Goal: Find specific page/section: Find specific page/section

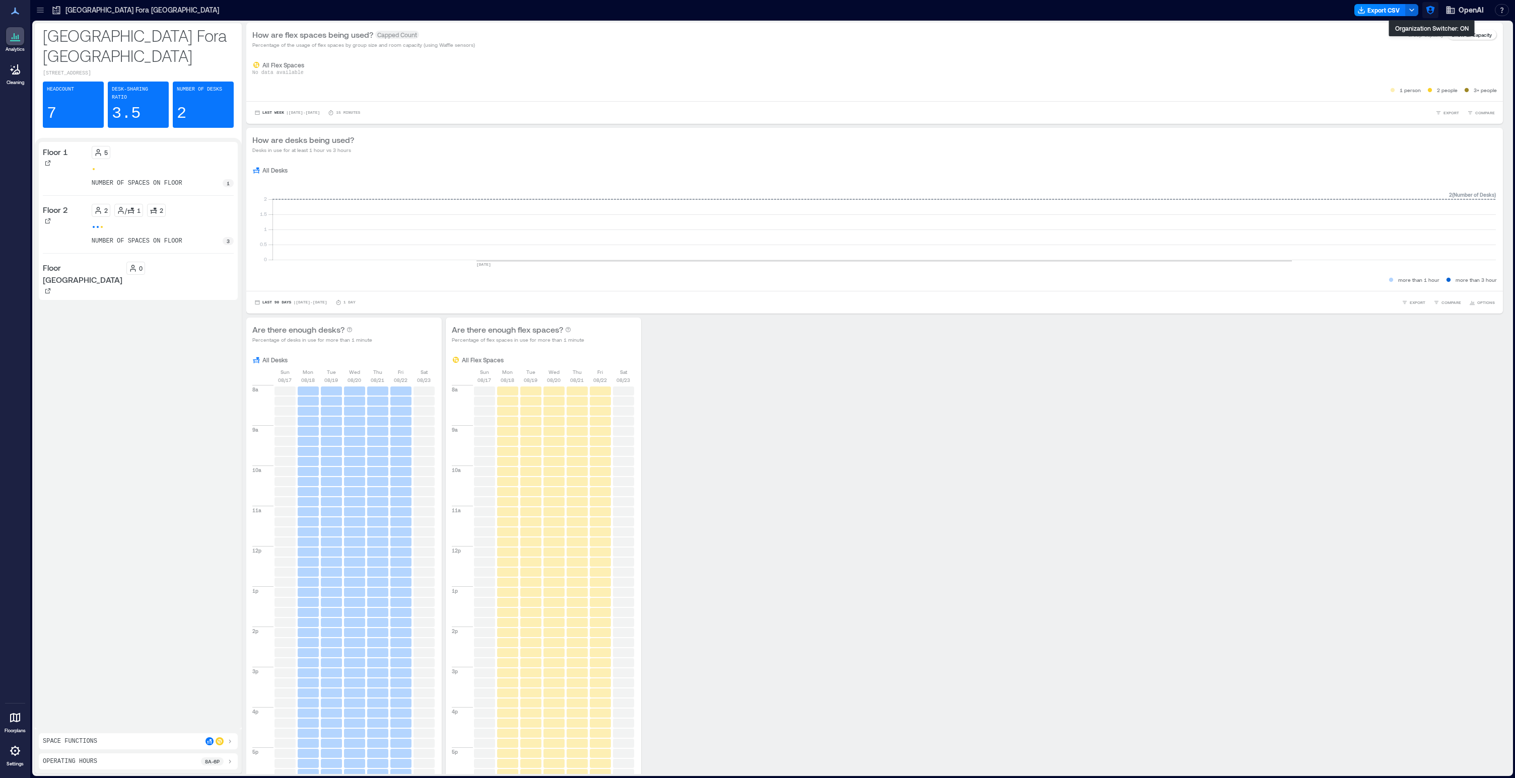
click at [1434, 9] on icon "button" at bounding box center [1430, 10] width 10 height 10
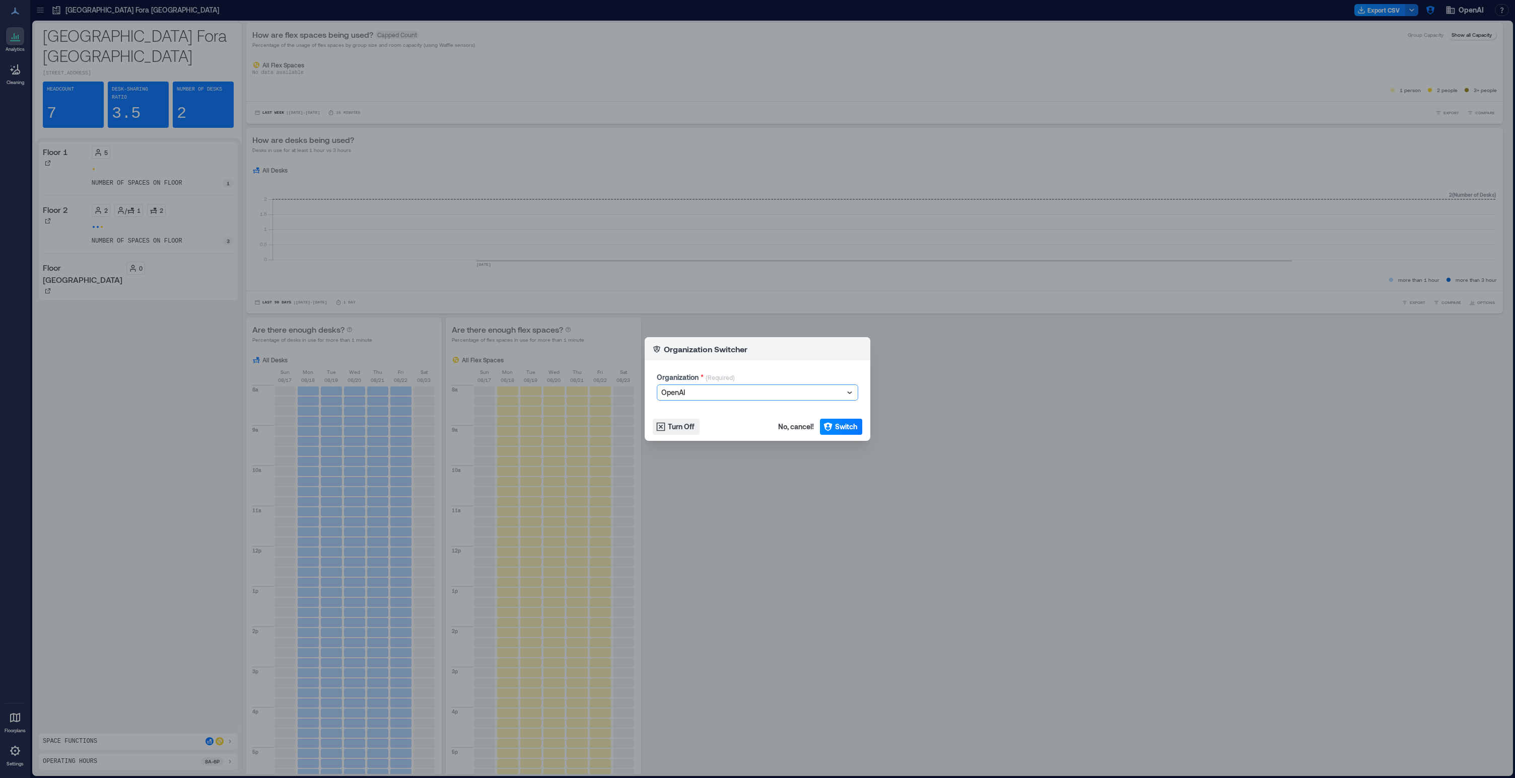
click at [690, 393] on div at bounding box center [752, 393] width 182 height 12
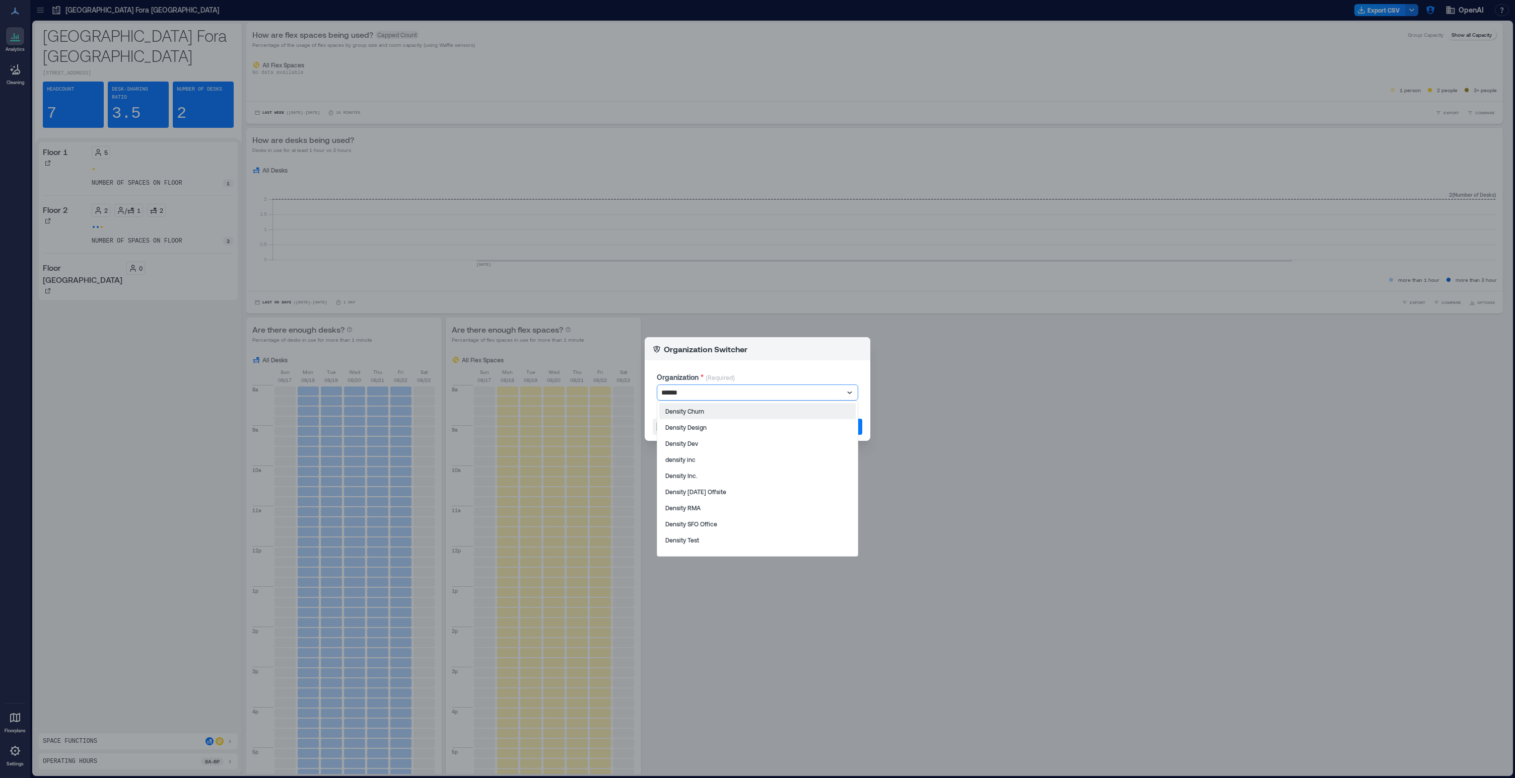
type input "*******"
click at [705, 478] on div "Density Inc." at bounding box center [757, 476] width 196 height 16
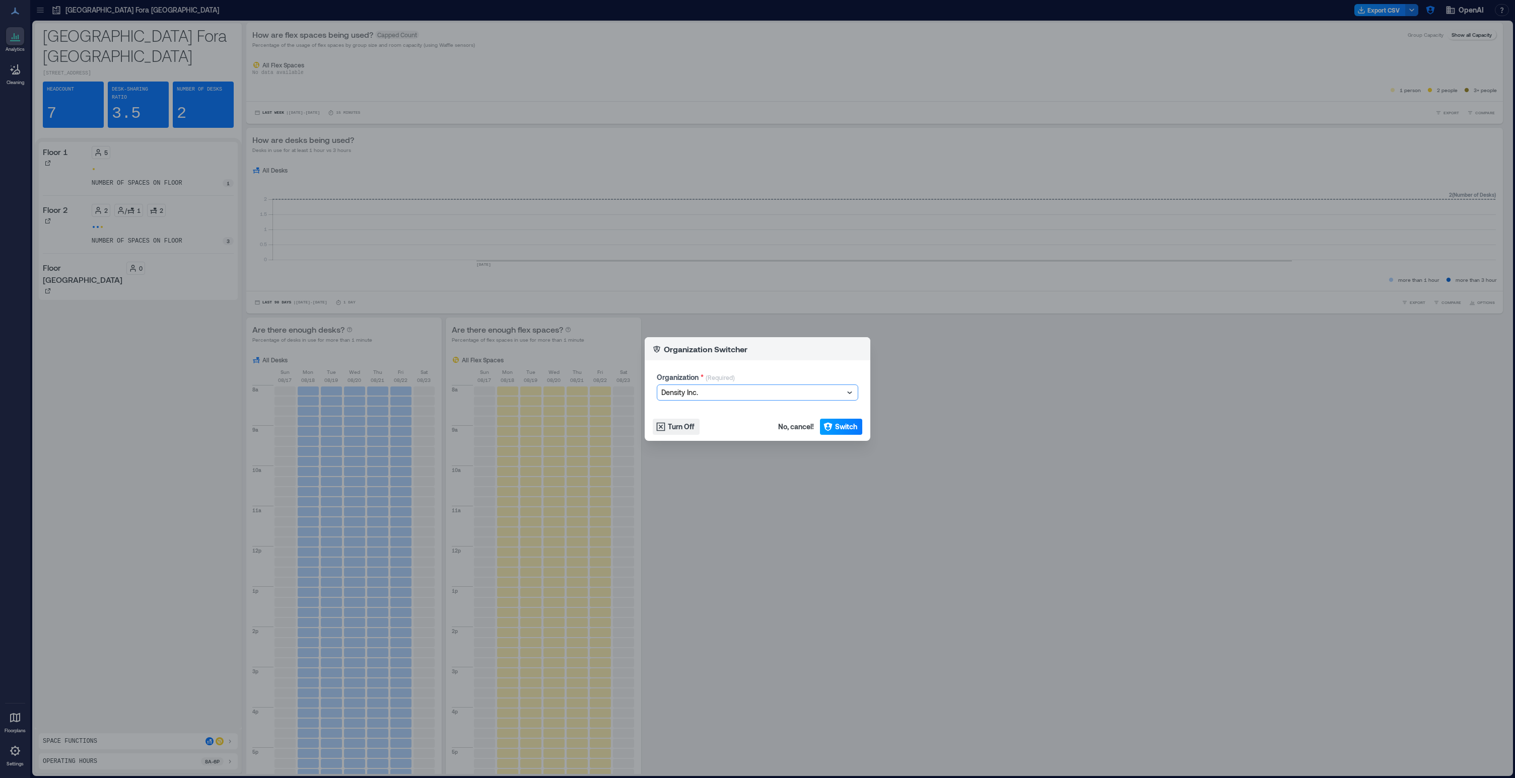
click at [832, 428] on icon "button" at bounding box center [828, 427] width 10 height 10
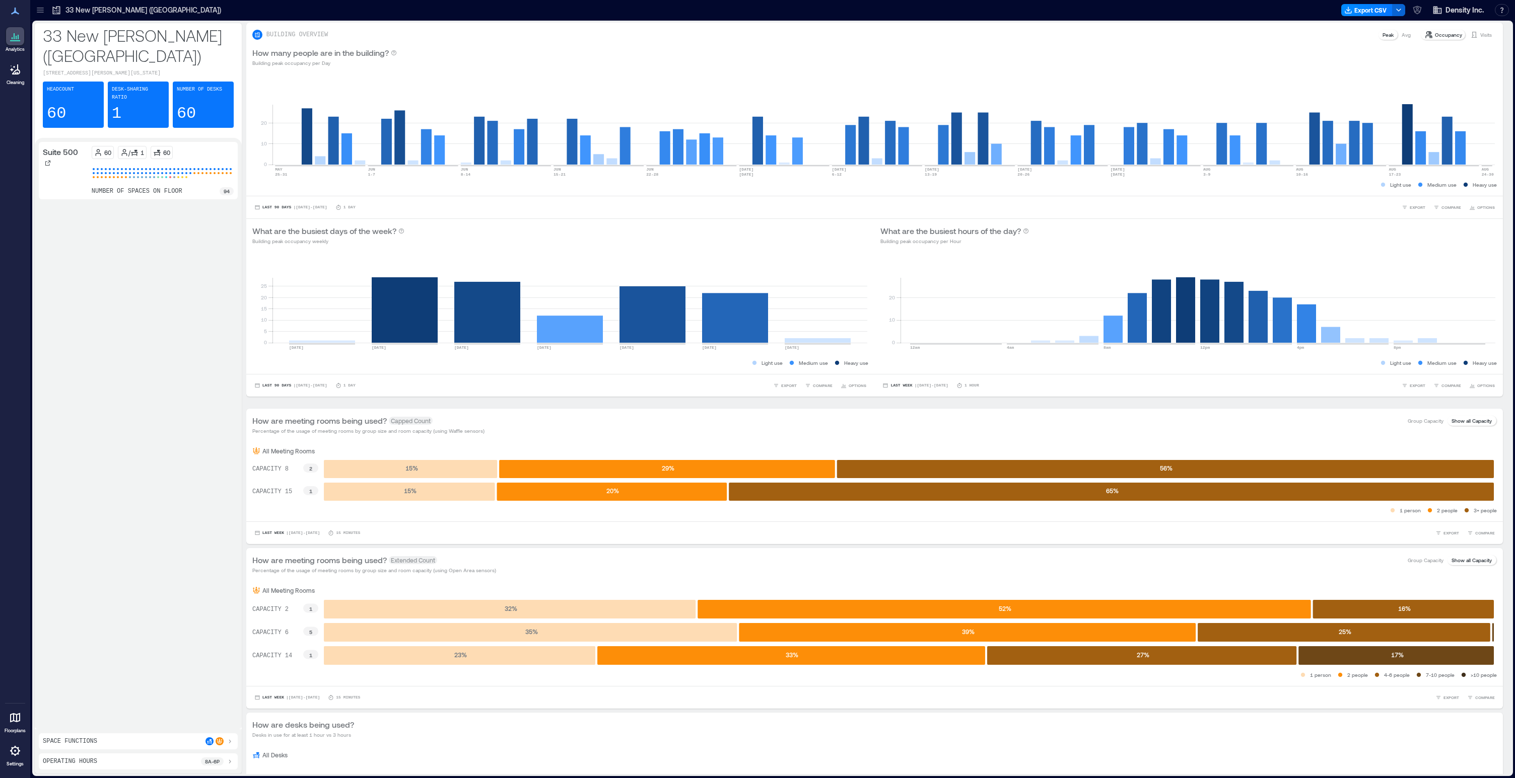
click at [35, 8] on div at bounding box center [40, 10] width 16 height 16
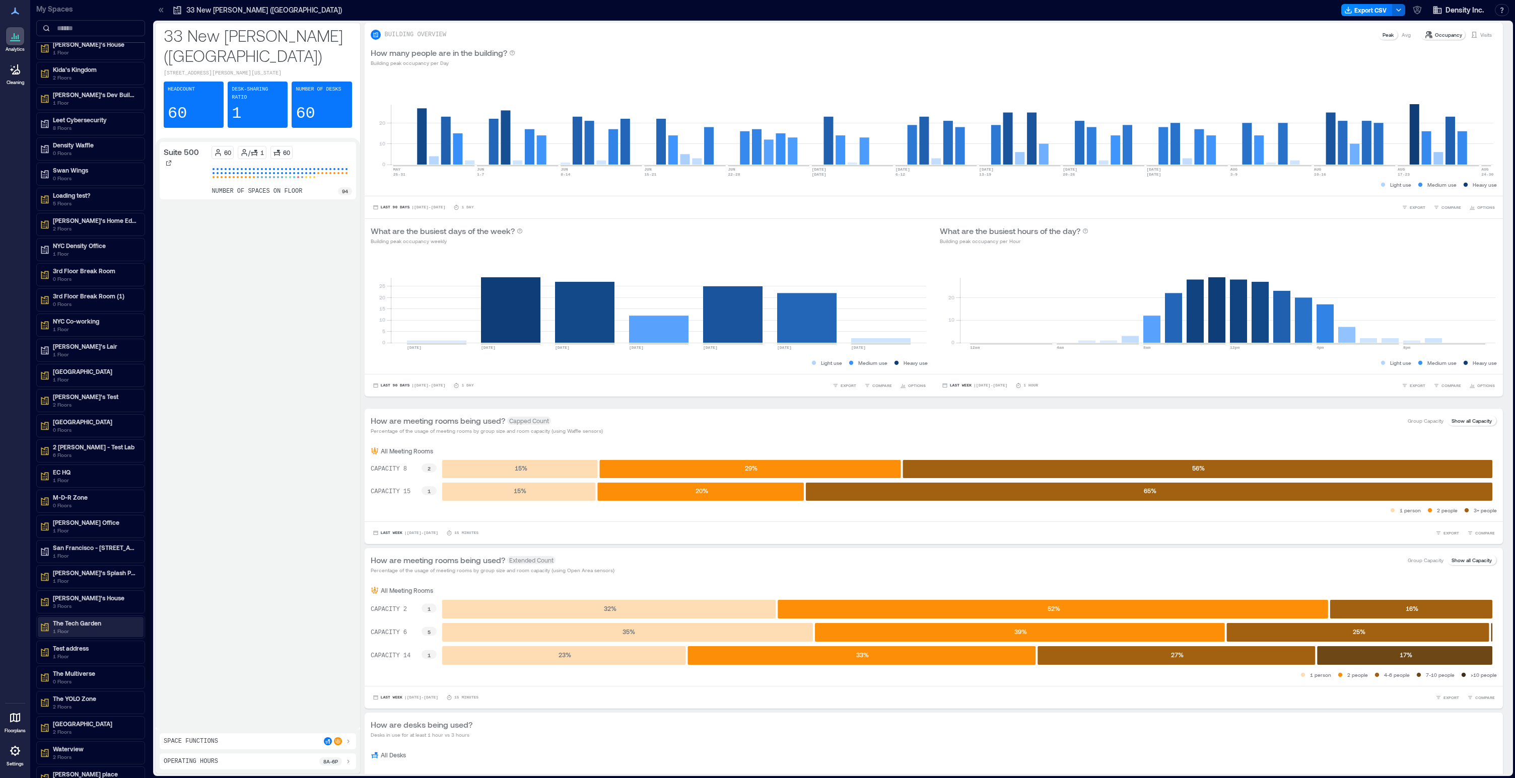
scroll to position [478, 0]
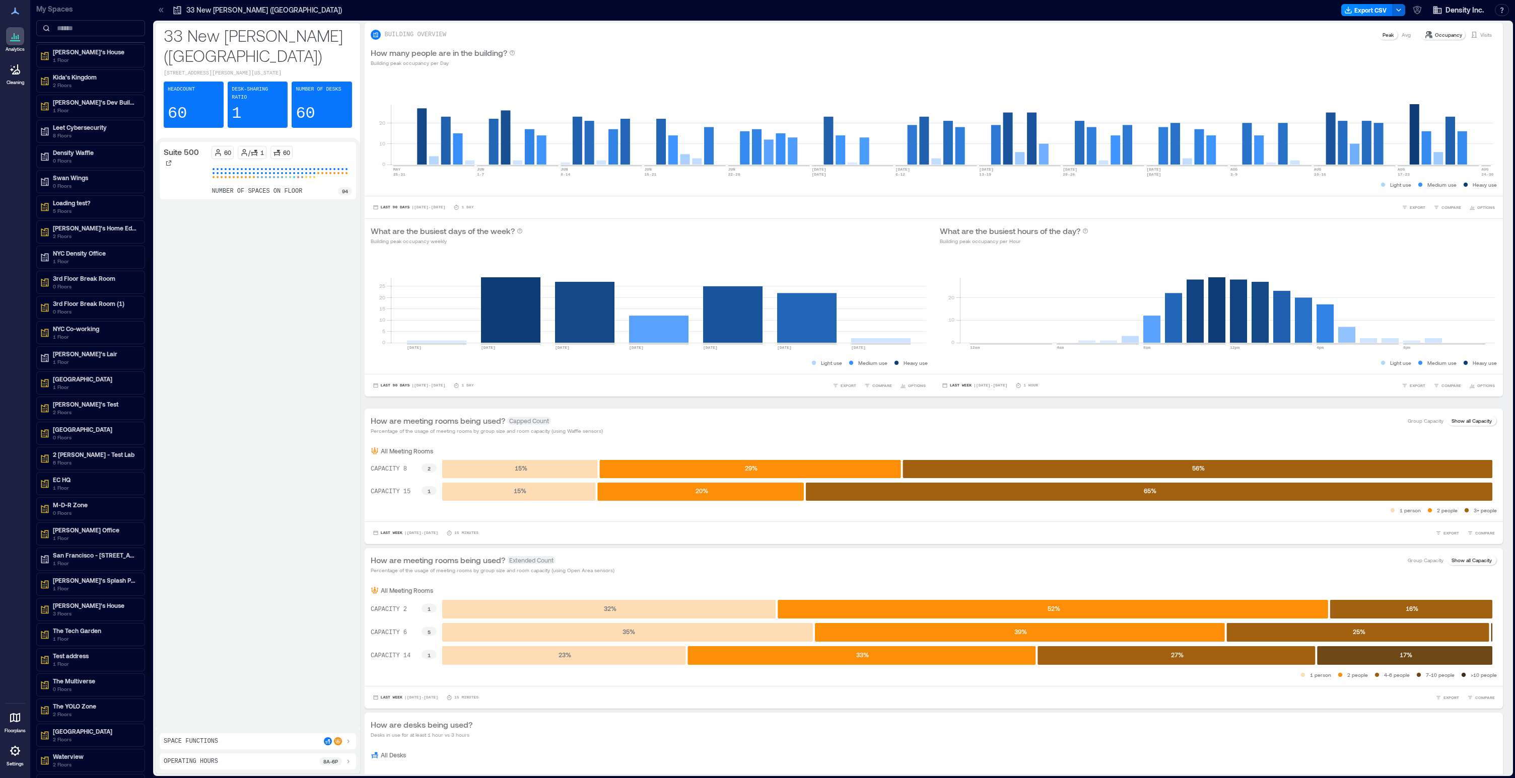
click at [73, 346] on div "Patrick's Lair 1 Floor" at bounding box center [90, 357] width 109 height 23
click at [71, 360] on p "1 Floor" at bounding box center [95, 362] width 85 height 8
click at [73, 362] on p "1 Floor" at bounding box center [95, 362] width 85 height 8
click at [73, 352] on p "Patrick's Lair" at bounding box center [95, 354] width 85 height 8
click at [73, 388] on p "Patrick's Office" at bounding box center [86, 390] width 69 height 8
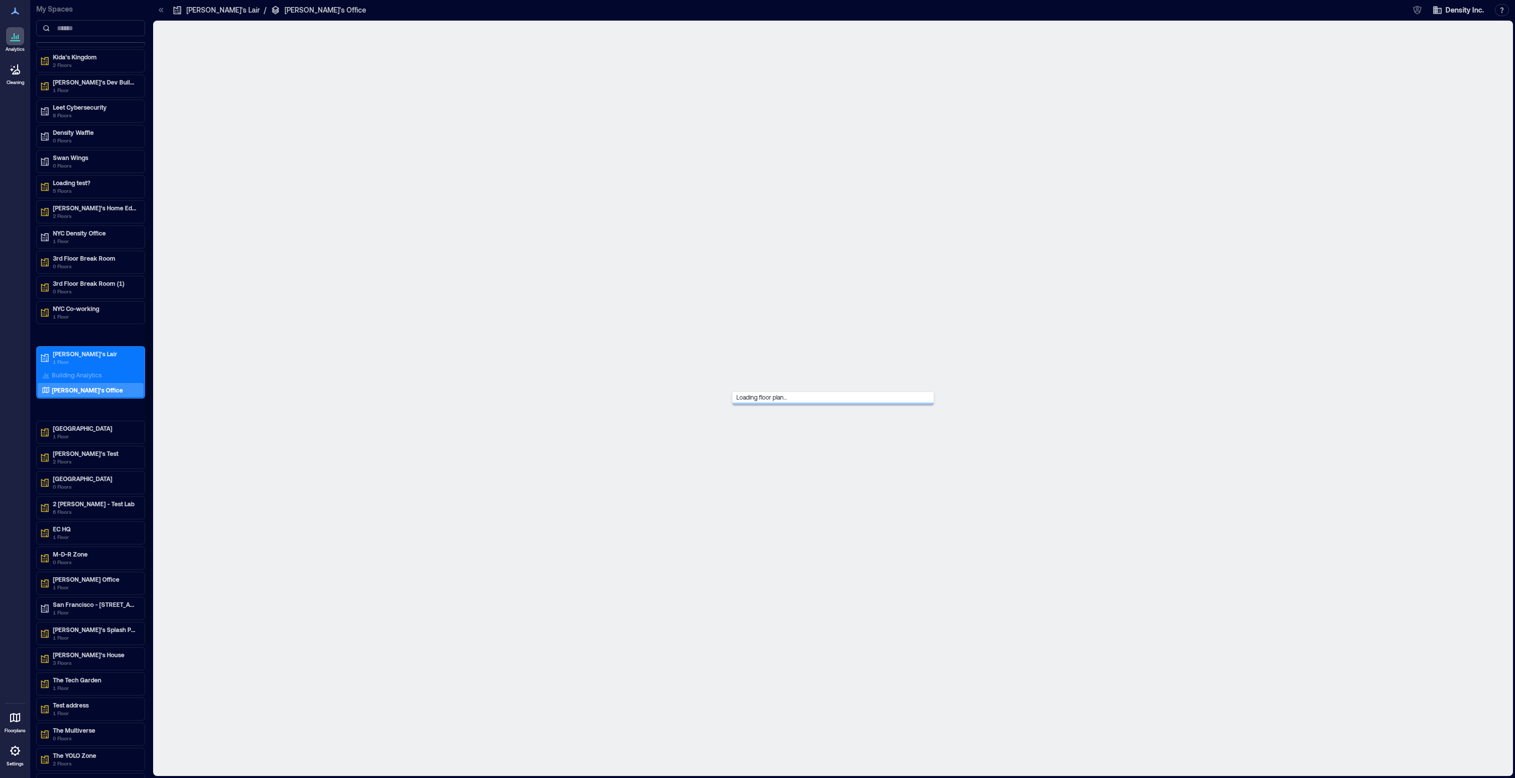
scroll to position [458, 0]
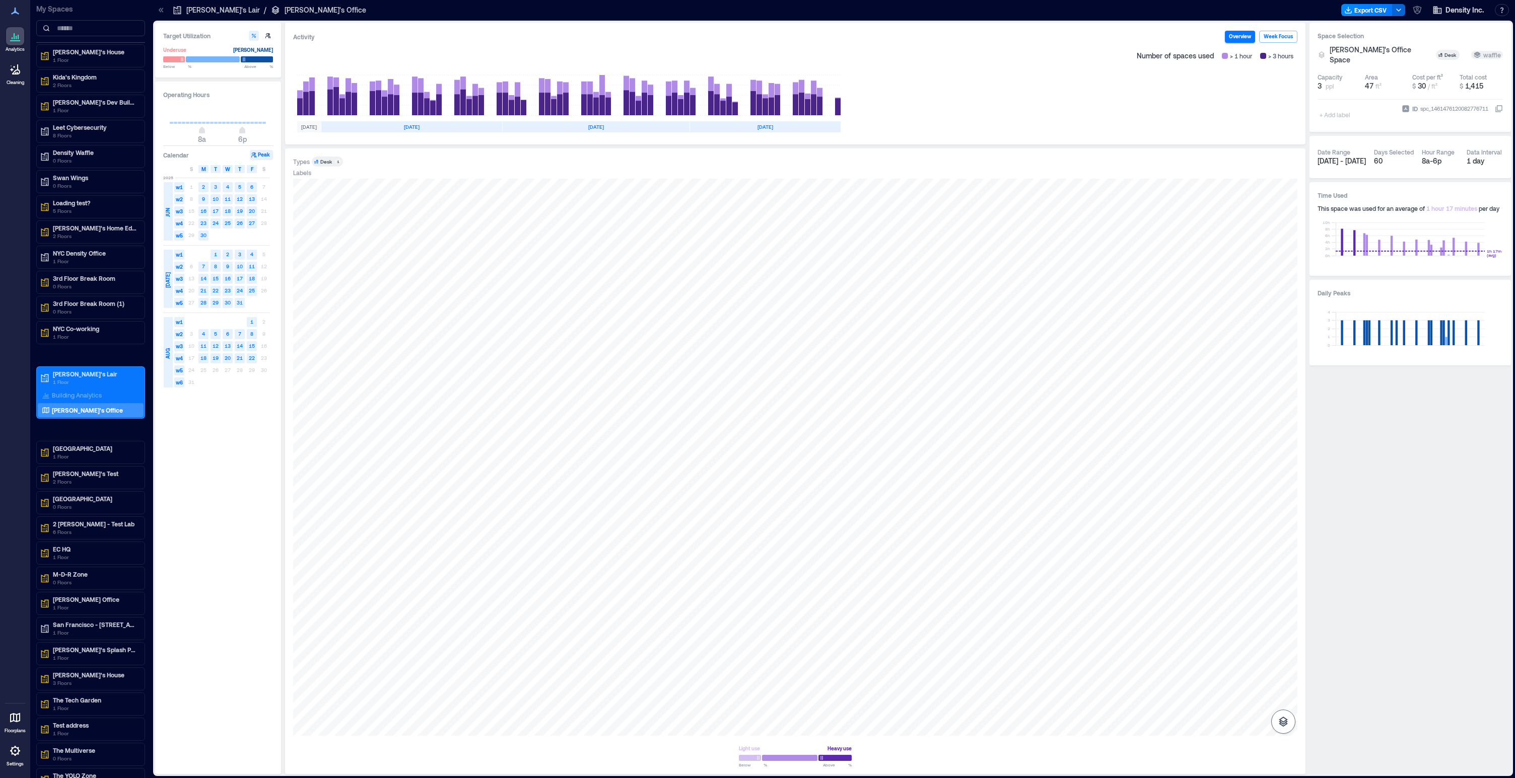
click at [1279, 727] on icon "button" at bounding box center [1283, 722] width 12 height 12
click at [1283, 673] on icon "button" at bounding box center [1283, 668] width 10 height 9
click at [1278, 692] on icon "button" at bounding box center [1283, 693] width 12 height 12
click at [1282, 651] on p "Walls" at bounding box center [1283, 654] width 12 height 6
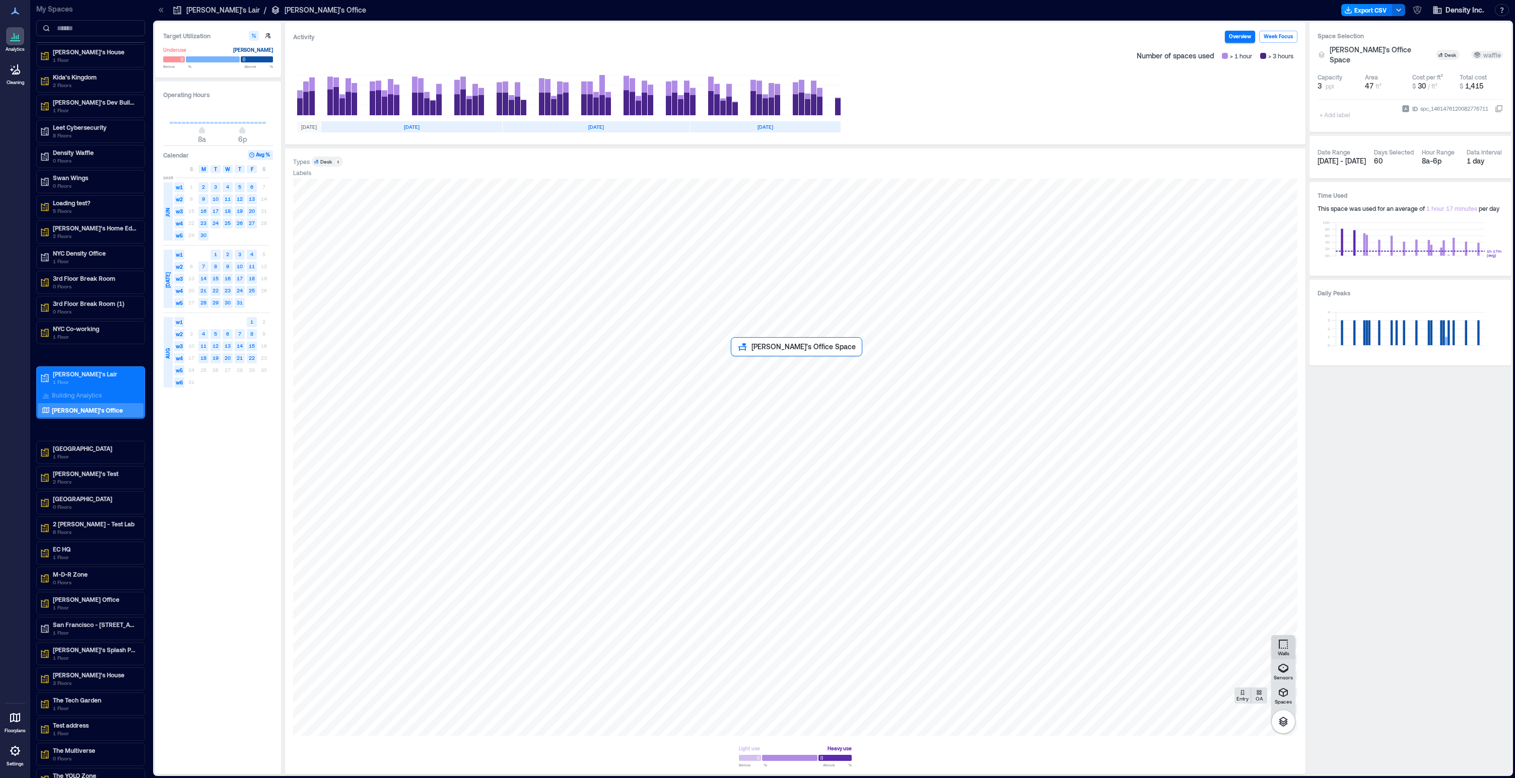
click at [771, 472] on div at bounding box center [795, 457] width 1004 height 557
click at [789, 455] on div at bounding box center [795, 457] width 1004 height 557
